Goal: Information Seeking & Learning: Learn about a topic

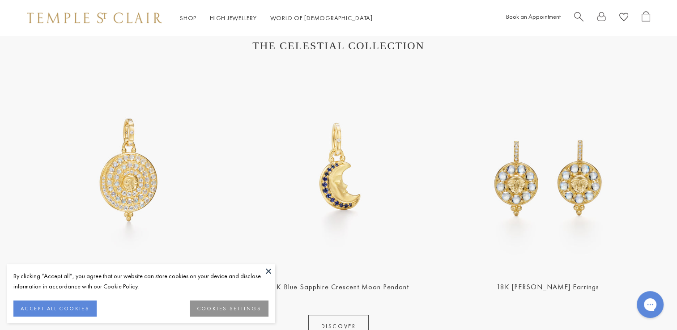
scroll to position [358, 0]
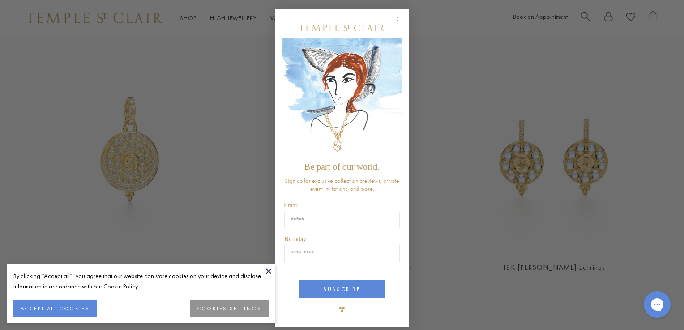
click at [393, 18] on circle "Close dialog" at bounding box center [398, 19] width 11 height 11
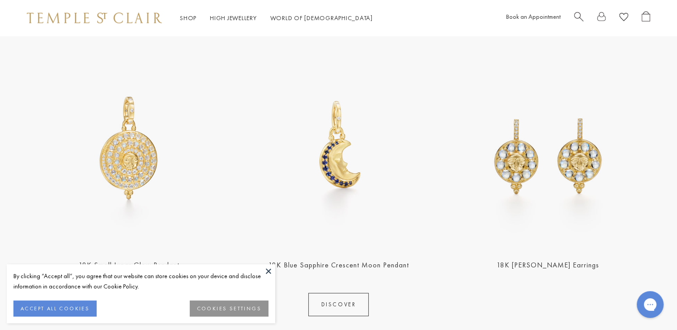
click at [266, 270] on button at bounding box center [268, 270] width 13 height 13
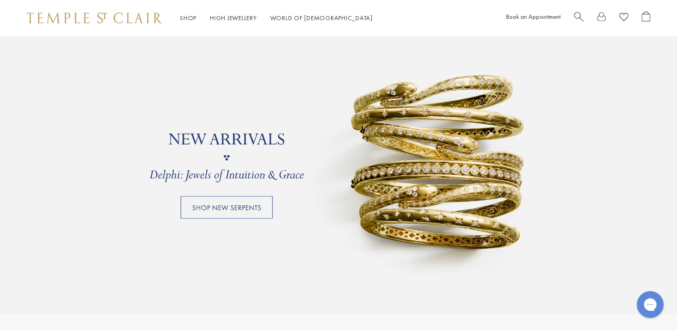
scroll to position [761, 0]
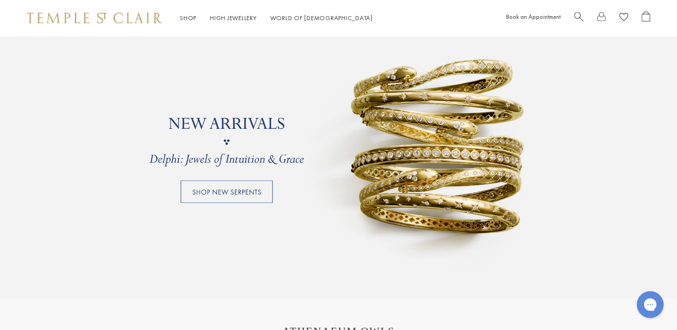
click at [196, 192] on link at bounding box center [338, 141] width 677 height 313
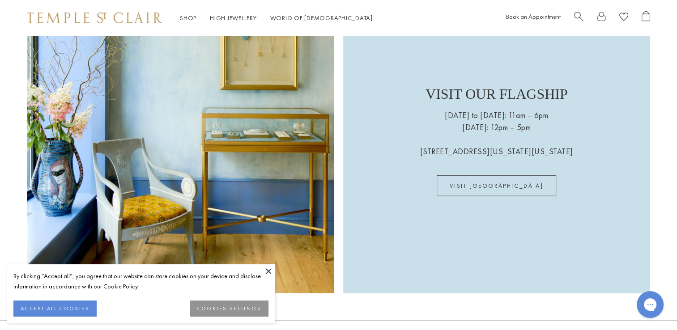
scroll to position [2282, 0]
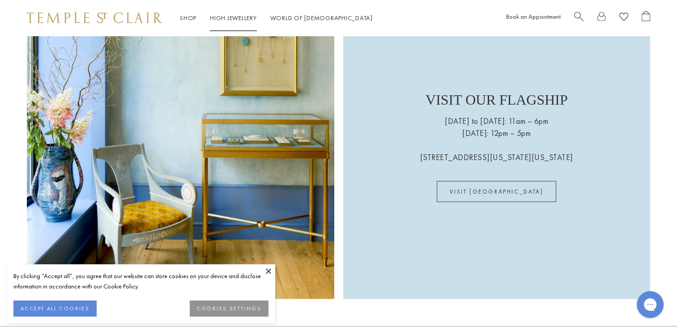
click at [214, 19] on link "High Jewellery High Jewellery" at bounding box center [233, 18] width 47 height 8
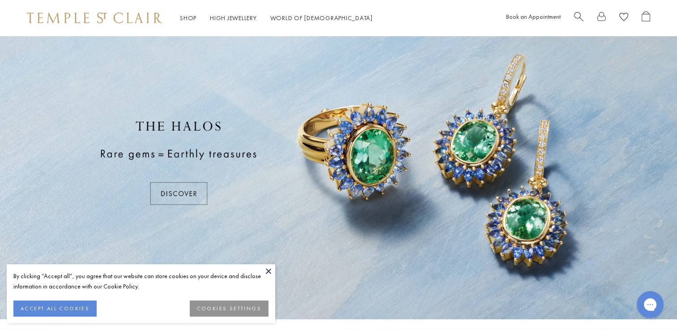
scroll to position [45, 0]
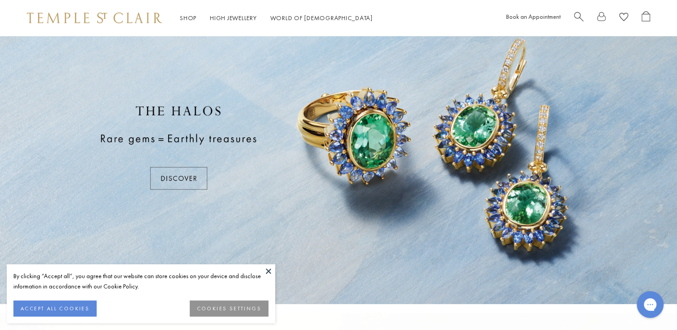
click at [175, 174] on div at bounding box center [338, 147] width 677 height 313
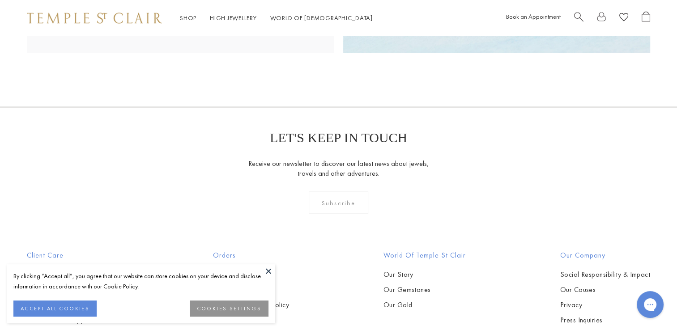
scroll to position [1566, 0]
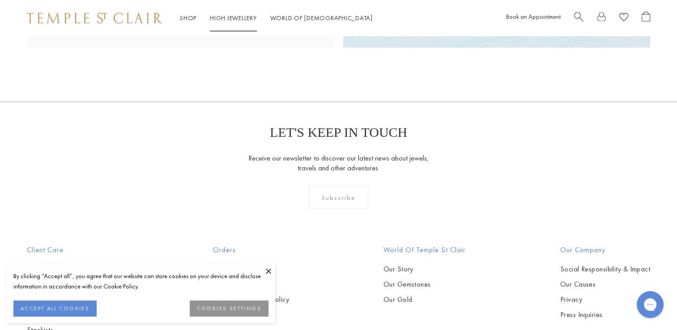
click at [227, 21] on link "High Jewellery High Jewellery" at bounding box center [233, 18] width 47 height 8
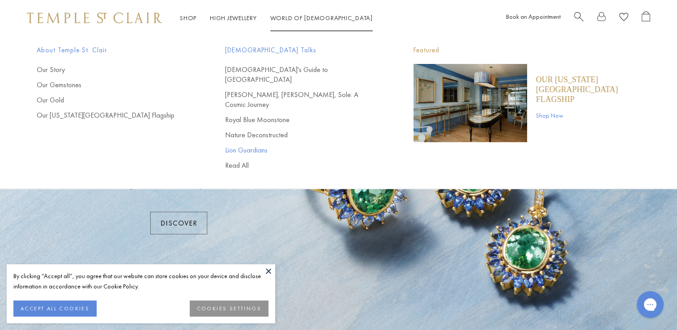
click at [241, 145] on link "Lion Guardians" at bounding box center [301, 150] width 153 height 10
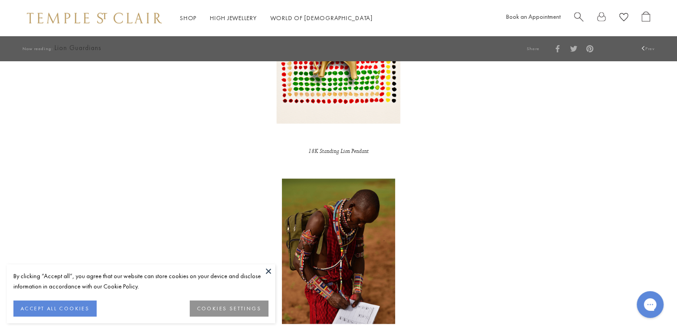
scroll to position [1566, 0]
